Goal: Task Accomplishment & Management: Use online tool/utility

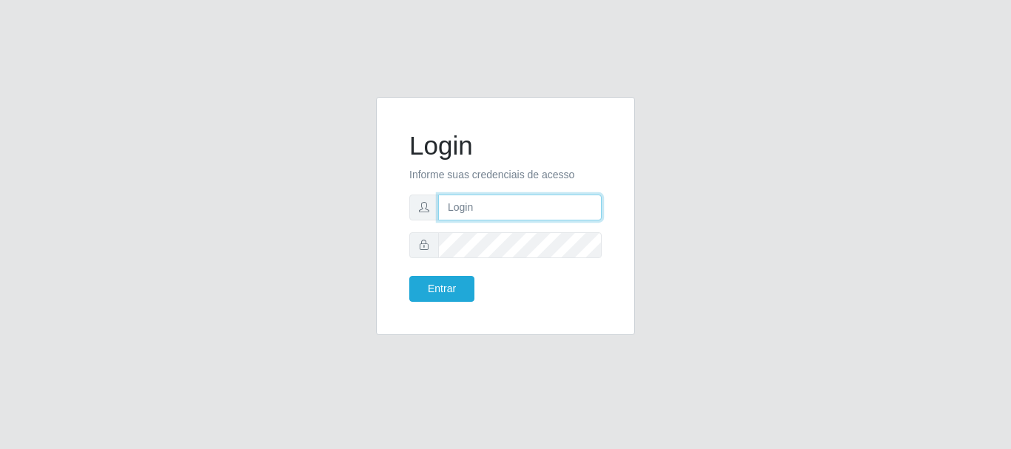
click at [475, 217] on input "text" at bounding box center [519, 208] width 163 height 26
type input "Ubiratan@confglacer"
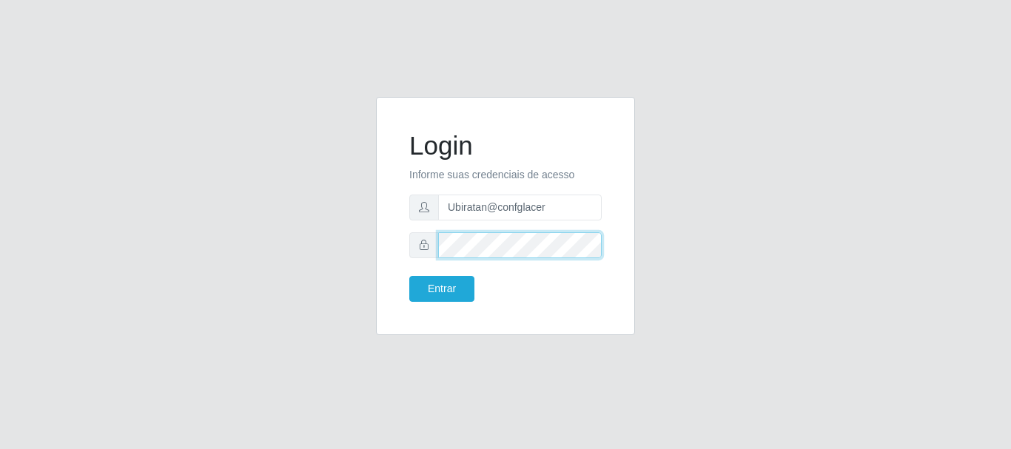
click at [409, 276] on button "Entrar" at bounding box center [441, 289] width 65 height 26
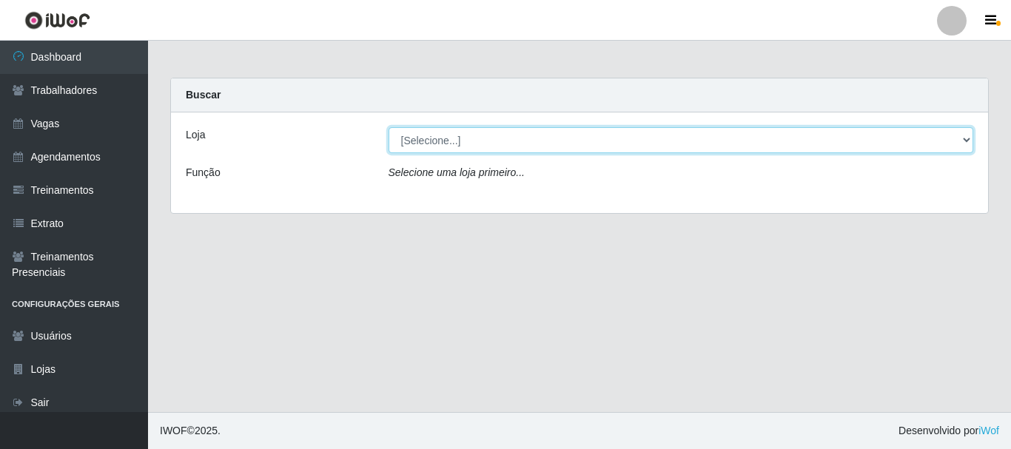
click at [959, 141] on select "[Selecione...] Glace Real Confeitaria" at bounding box center [680, 140] width 585 height 26
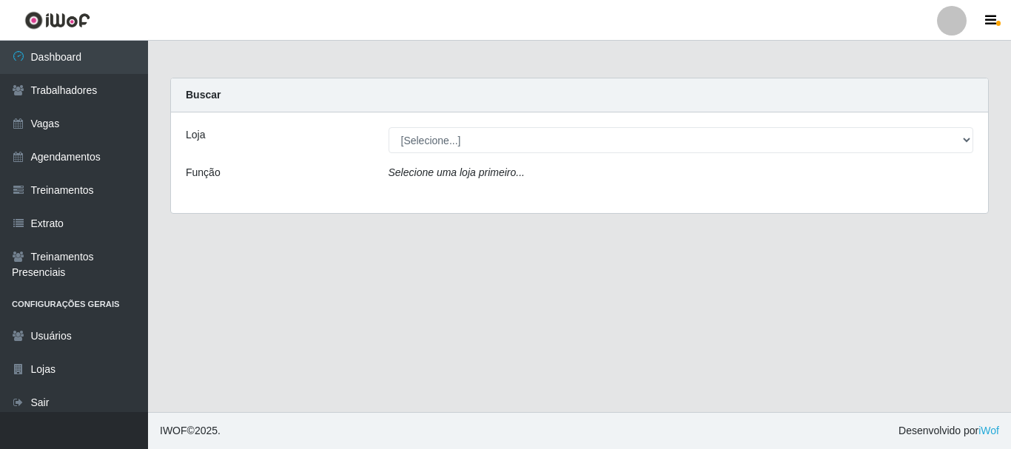
click at [776, 200] on div "Loja [Selecione...] Glace Real Confeitaria Função Selecione uma loja primeiro..." at bounding box center [579, 162] width 817 height 101
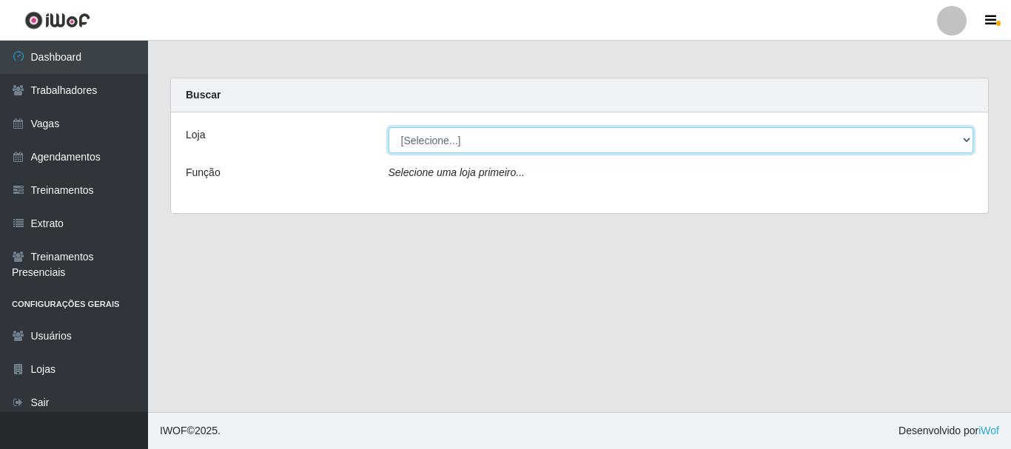
click at [519, 139] on select "[Selecione...] Glace Real Confeitaria" at bounding box center [680, 140] width 585 height 26
select select "445"
click at [388, 127] on select "[Selecione...] Glace Real Confeitaria" at bounding box center [680, 140] width 585 height 26
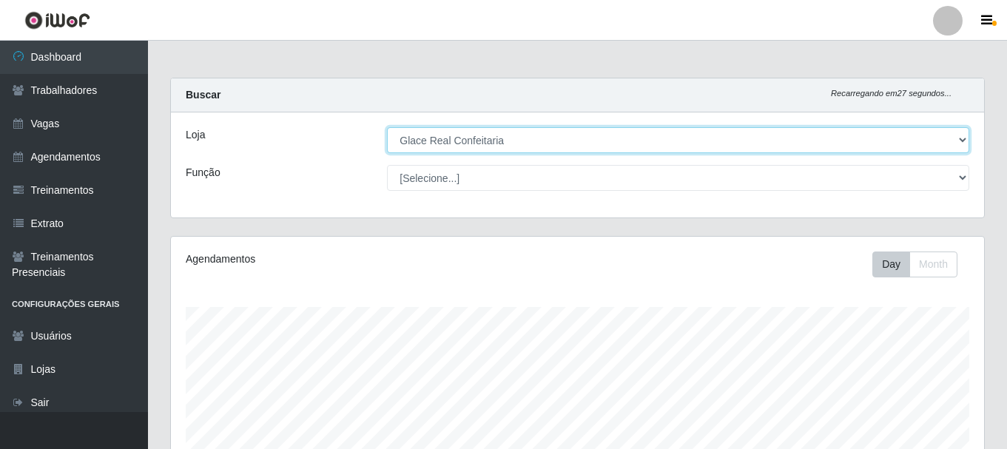
scroll to position [270, 0]
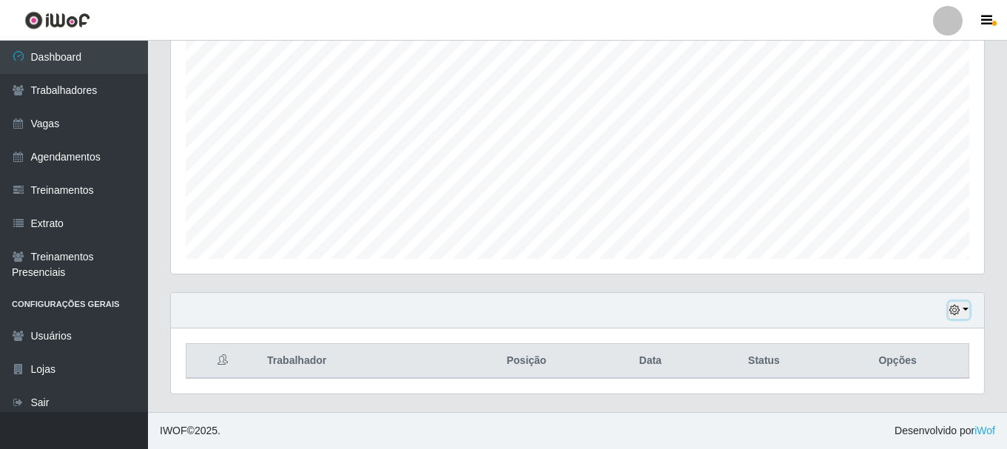
click at [958, 312] on icon "button" at bounding box center [954, 310] width 10 height 10
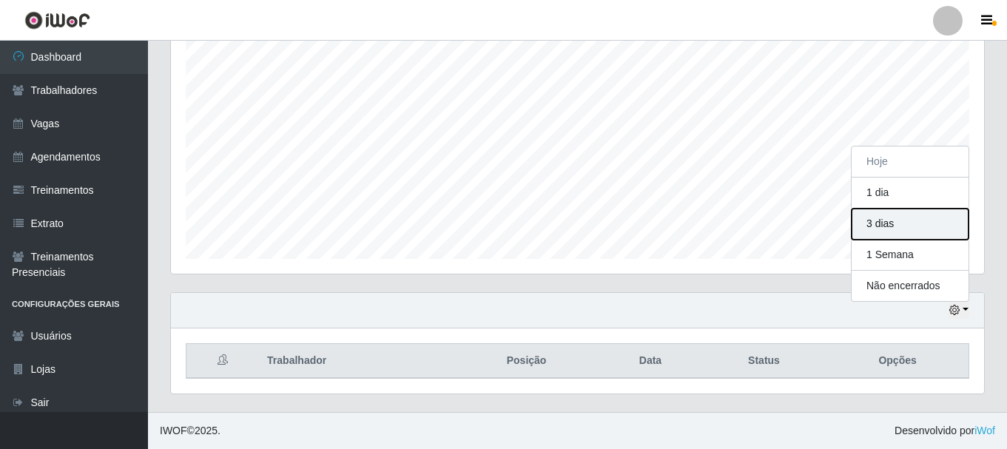
click at [880, 226] on button "3 dias" at bounding box center [909, 224] width 117 height 31
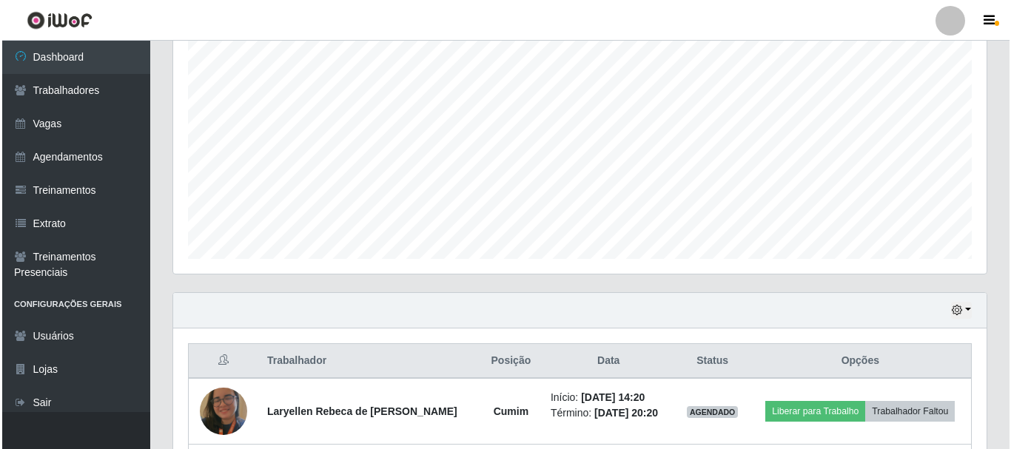
scroll to position [402, 0]
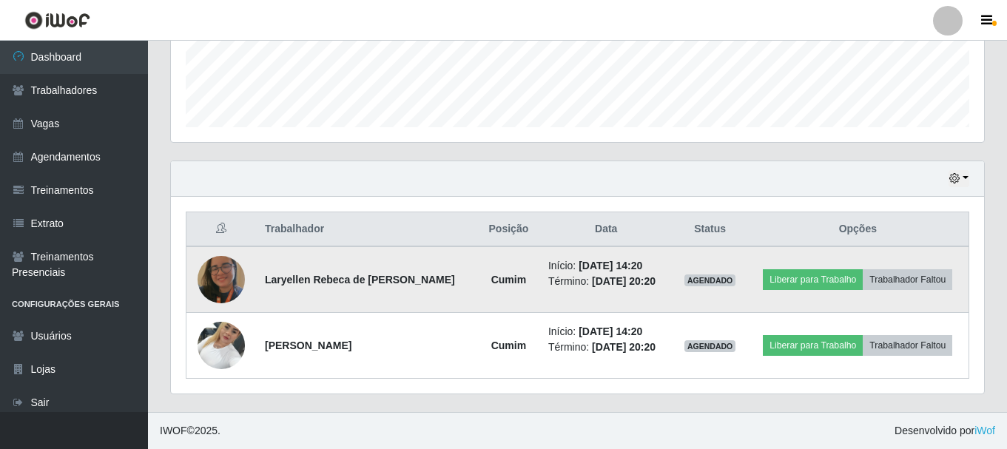
click at [223, 285] on img at bounding box center [221, 280] width 47 height 62
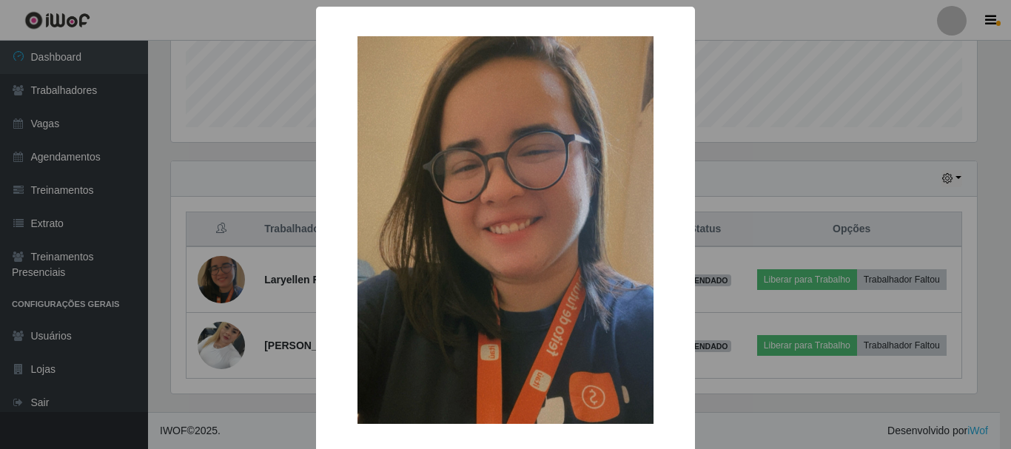
click at [785, 14] on div "× OK Cancel" at bounding box center [505, 224] width 1011 height 449
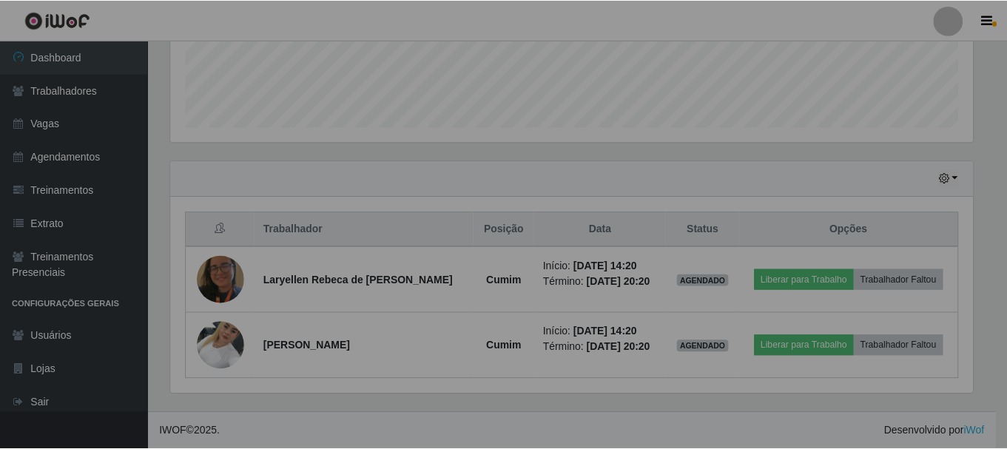
scroll to position [307, 813]
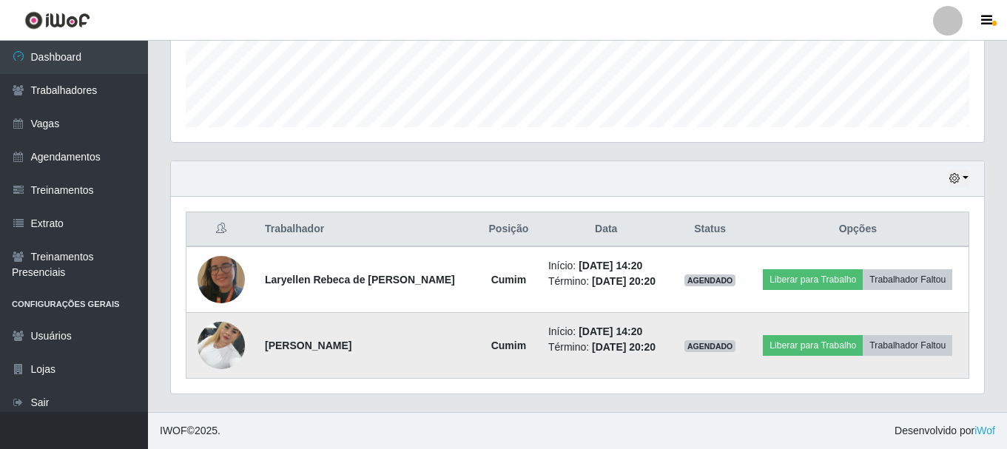
click at [240, 339] on img at bounding box center [221, 345] width 47 height 63
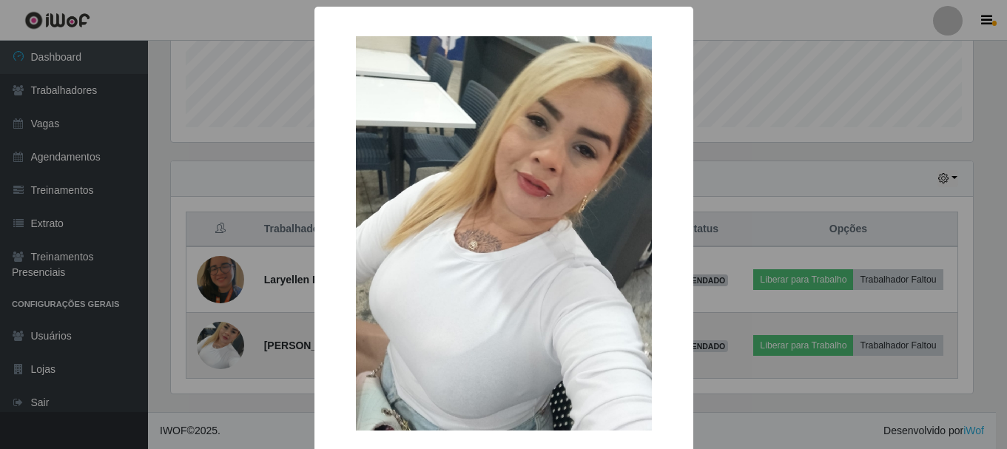
scroll to position [307, 806]
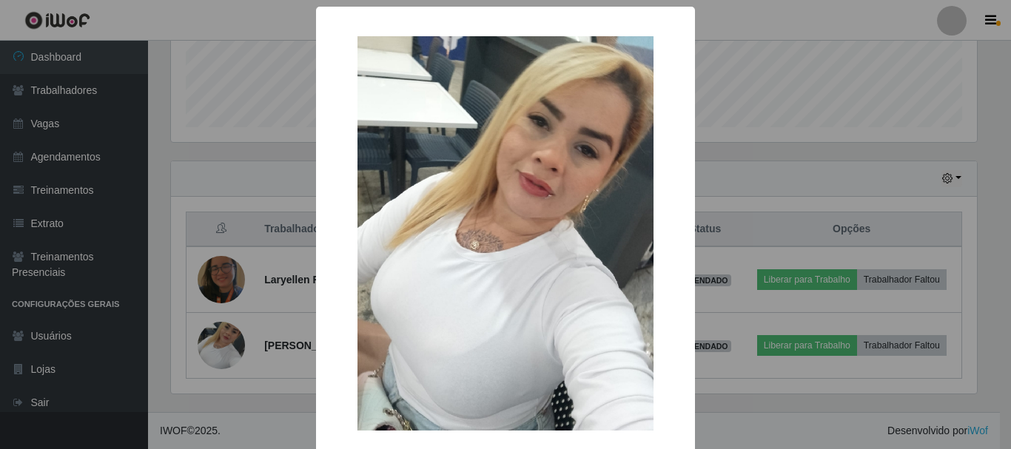
click at [763, 4] on div "× OK Cancel" at bounding box center [505, 224] width 1011 height 449
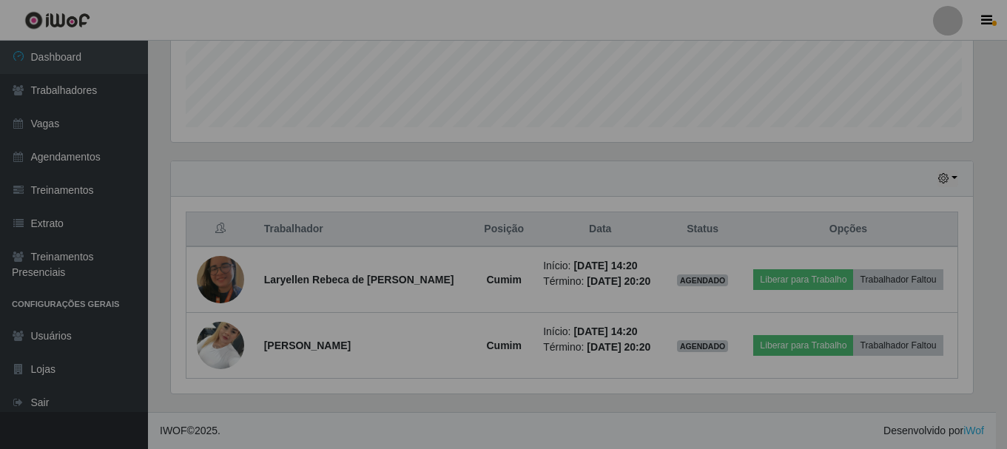
scroll to position [307, 813]
